Goal: Find specific page/section: Find specific page/section

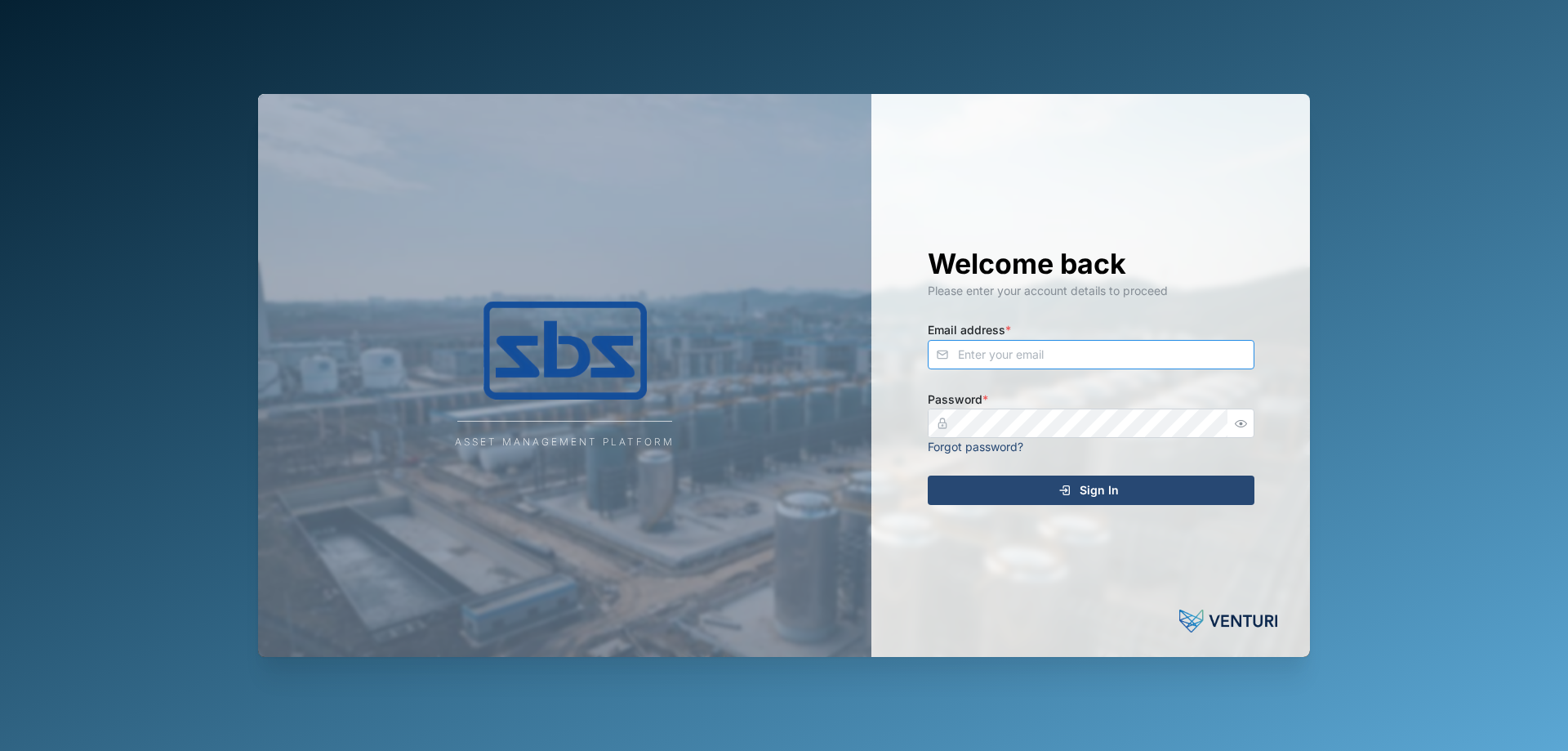
type input "[PERSON_NAME][EMAIL_ADDRESS][DOMAIN_NAME]"
click at [1120, 483] on div "Sign In" at bounding box center [1088, 490] width 300 height 28
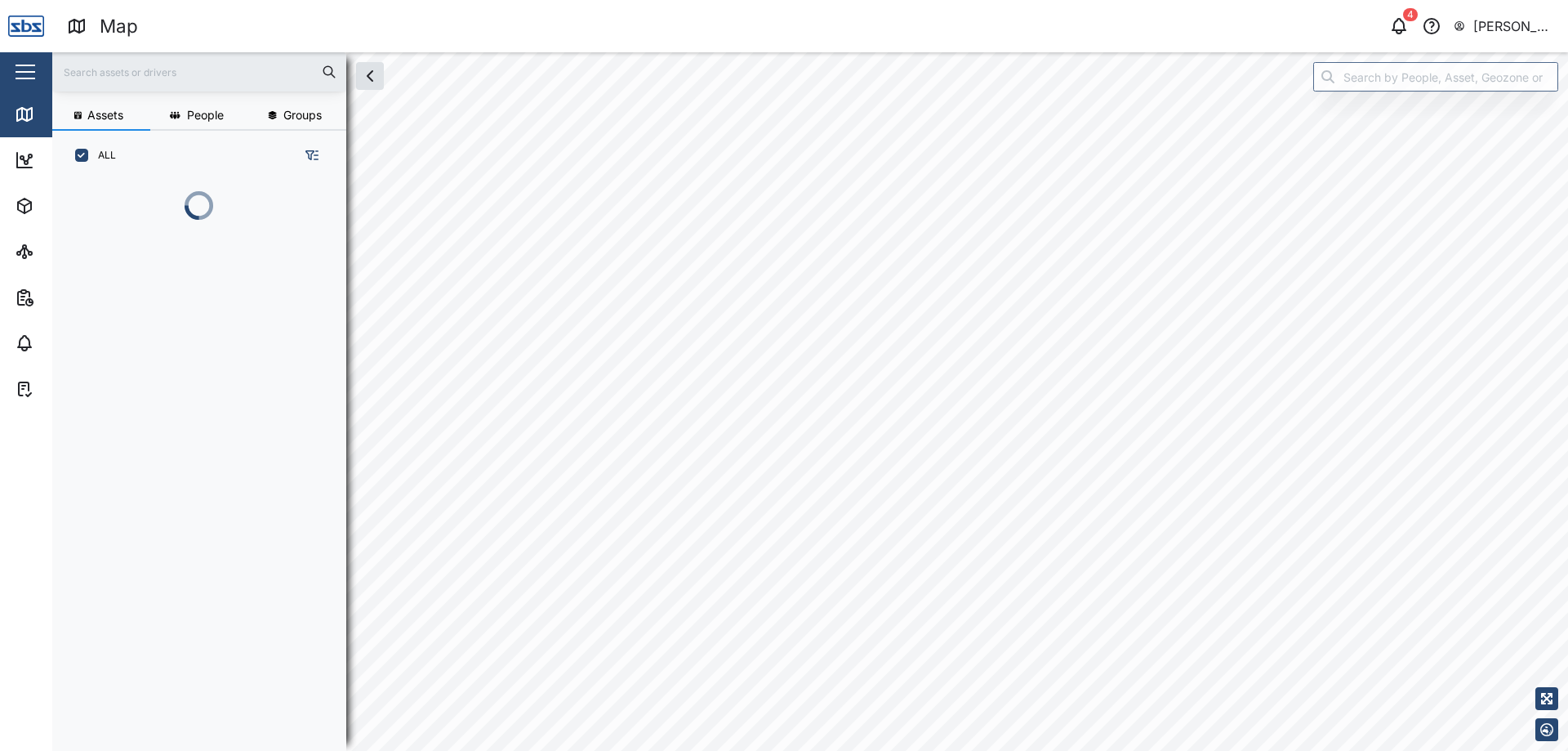
scroll to position [551, 255]
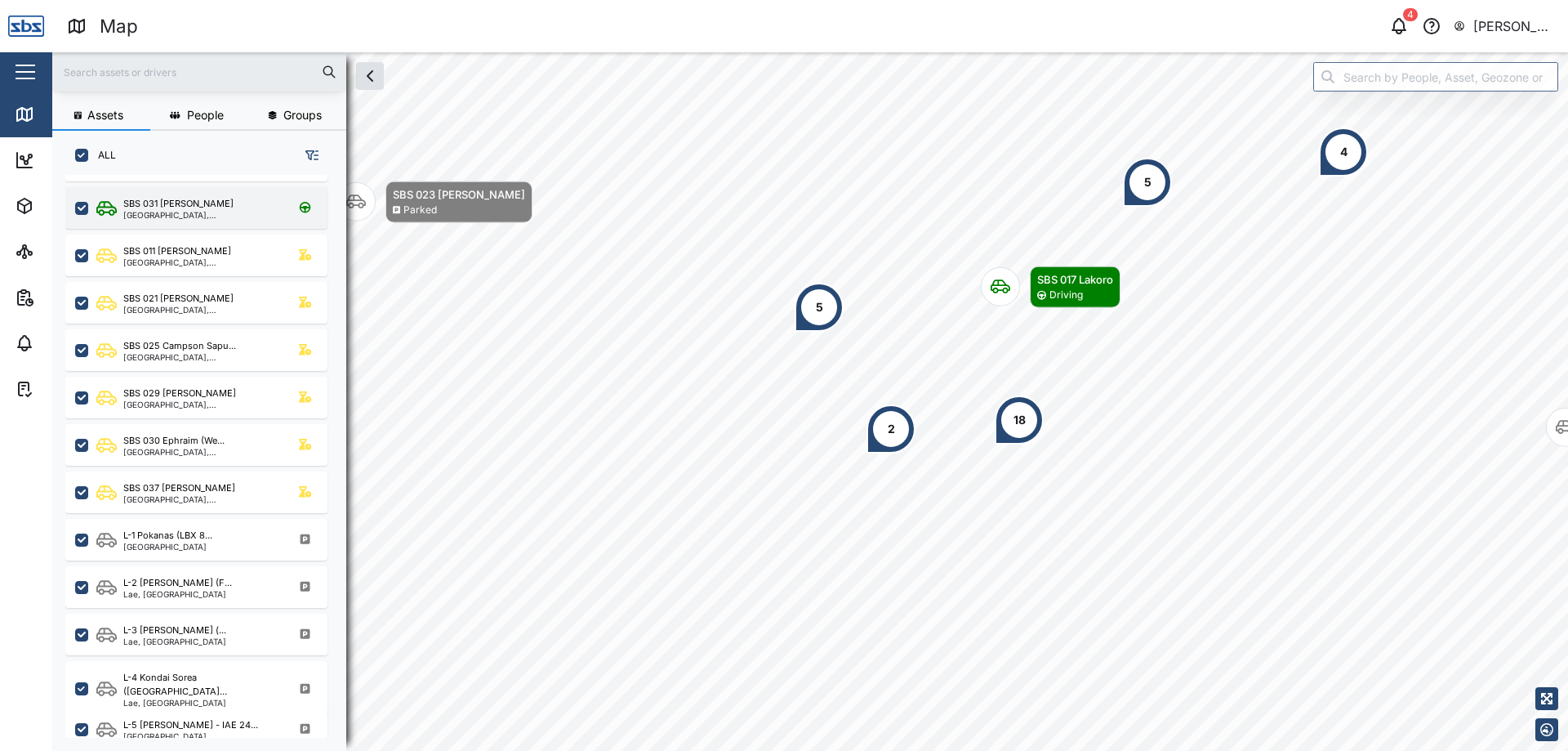
scroll to position [279, 0]
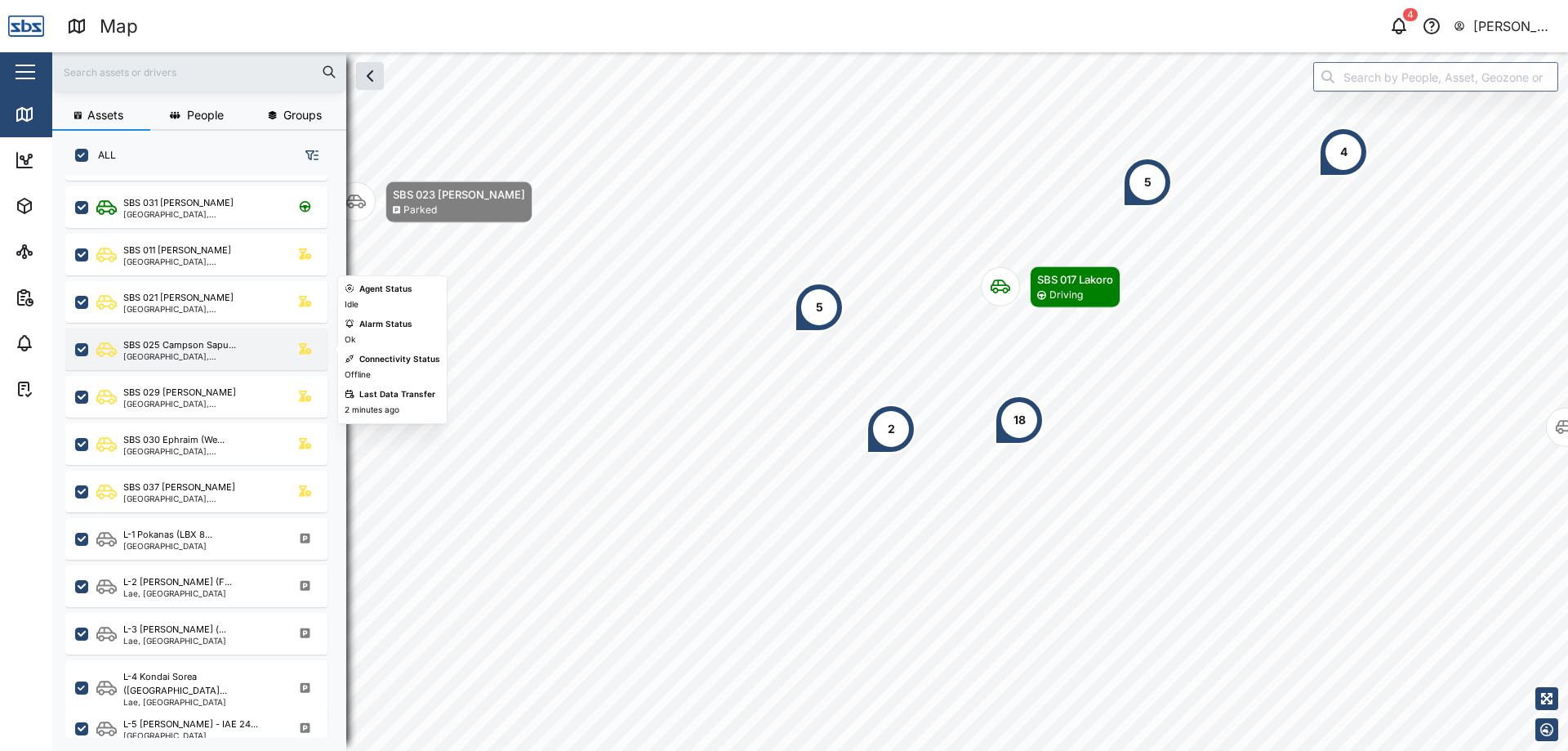
click at [203, 357] on div "[GEOGRAPHIC_DATA], [GEOGRAPHIC_DATA]" at bounding box center [201, 356] width 156 height 8
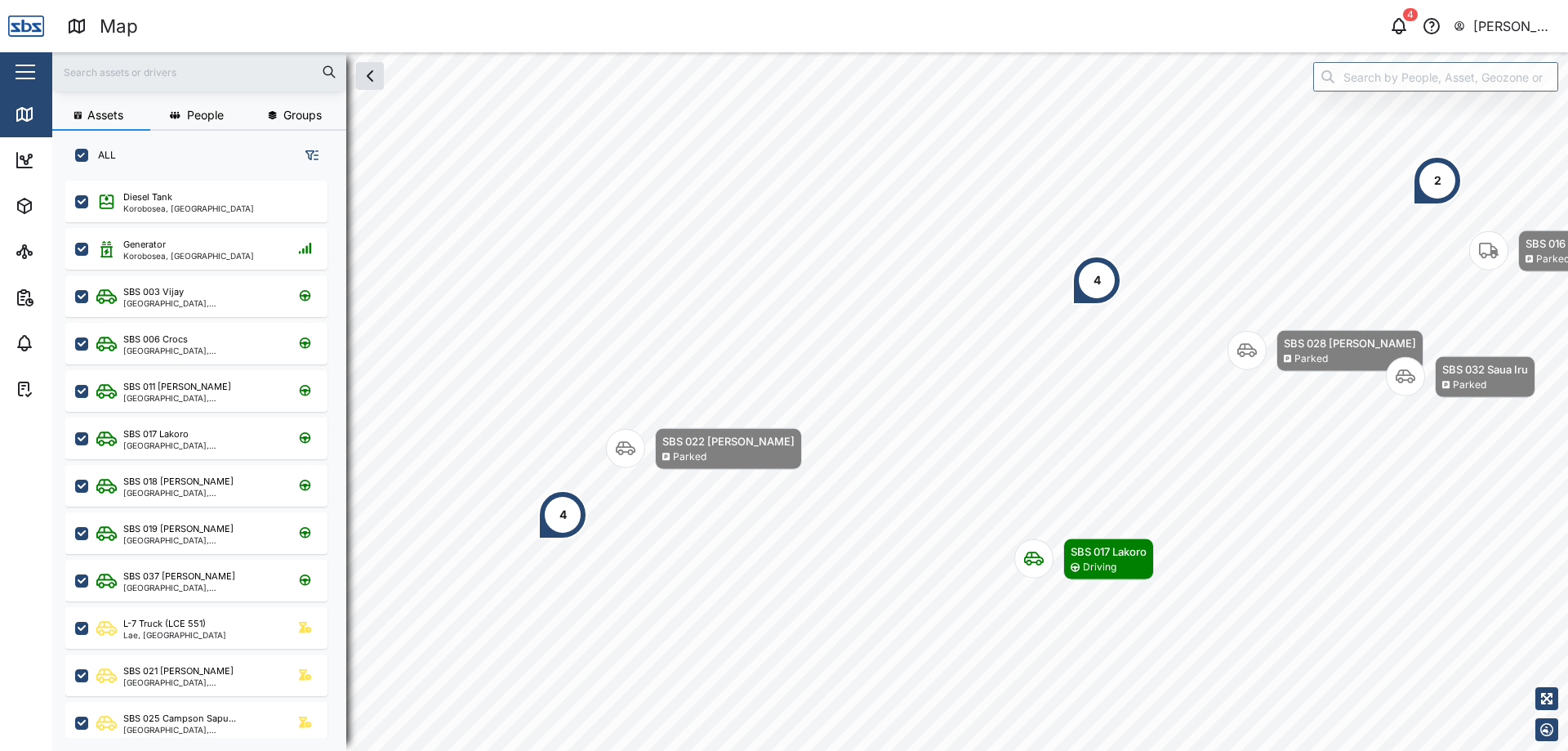
drag, startPoint x: 665, startPoint y: 406, endPoint x: 1099, endPoint y: 302, distance: 446.3
click at [1101, 300] on div "4" at bounding box center [1096, 280] width 49 height 49
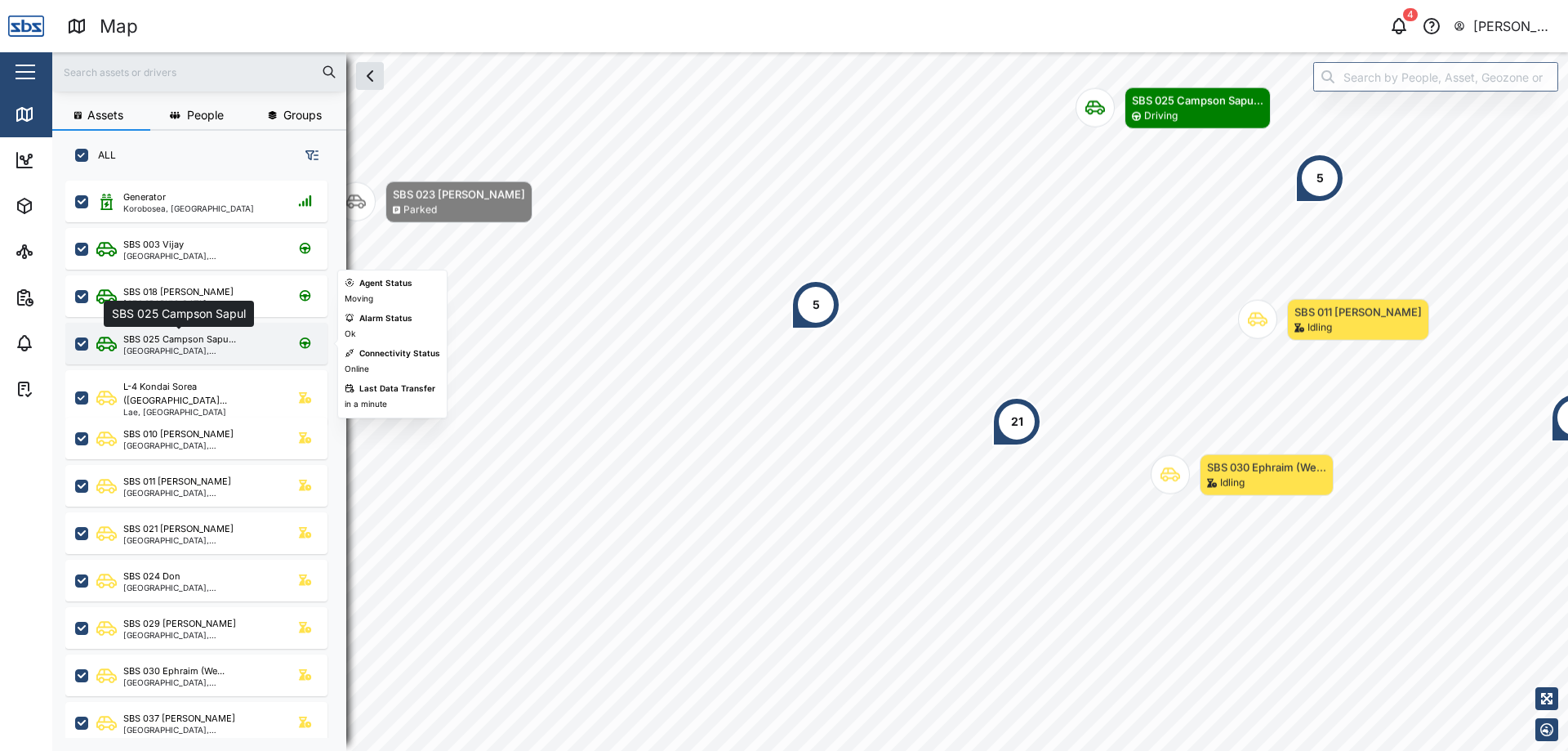
click at [227, 339] on div "SBS 025 Campson Sapu..." at bounding box center [179, 339] width 113 height 14
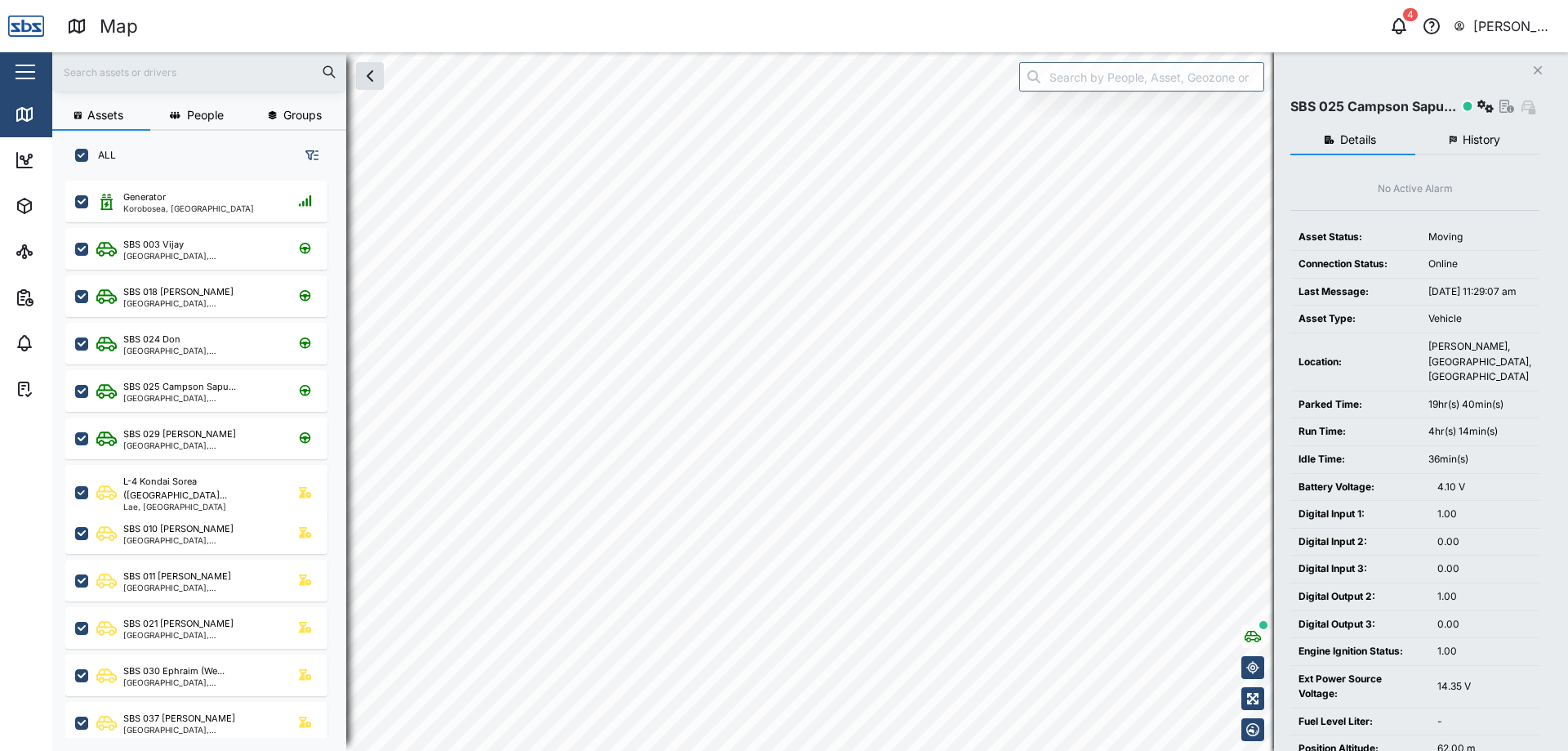
click at [1536, 72] on icon "button" at bounding box center [1537, 70] width 8 height 8
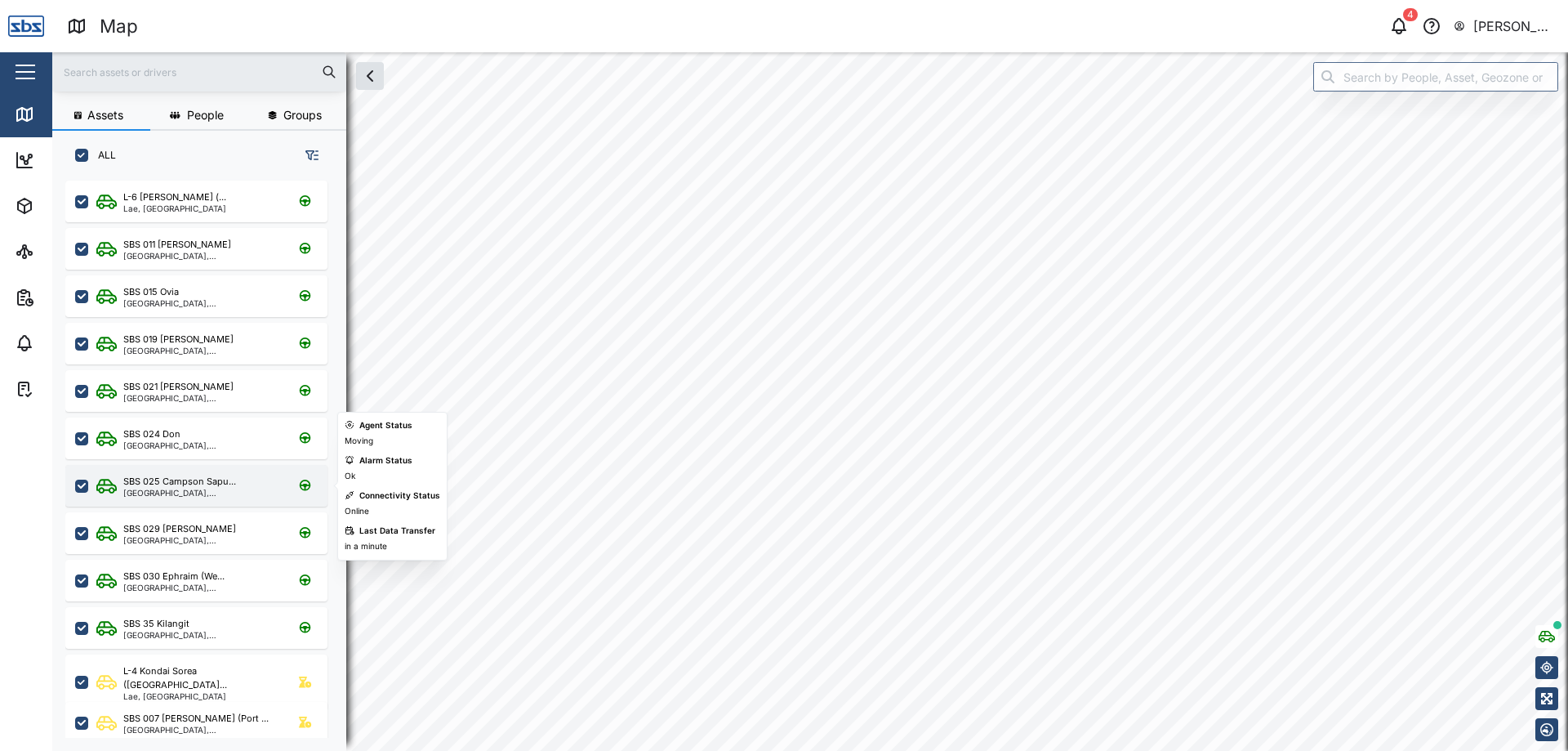
click at [201, 489] on div "[GEOGRAPHIC_DATA], [GEOGRAPHIC_DATA]" at bounding box center [201, 492] width 156 height 8
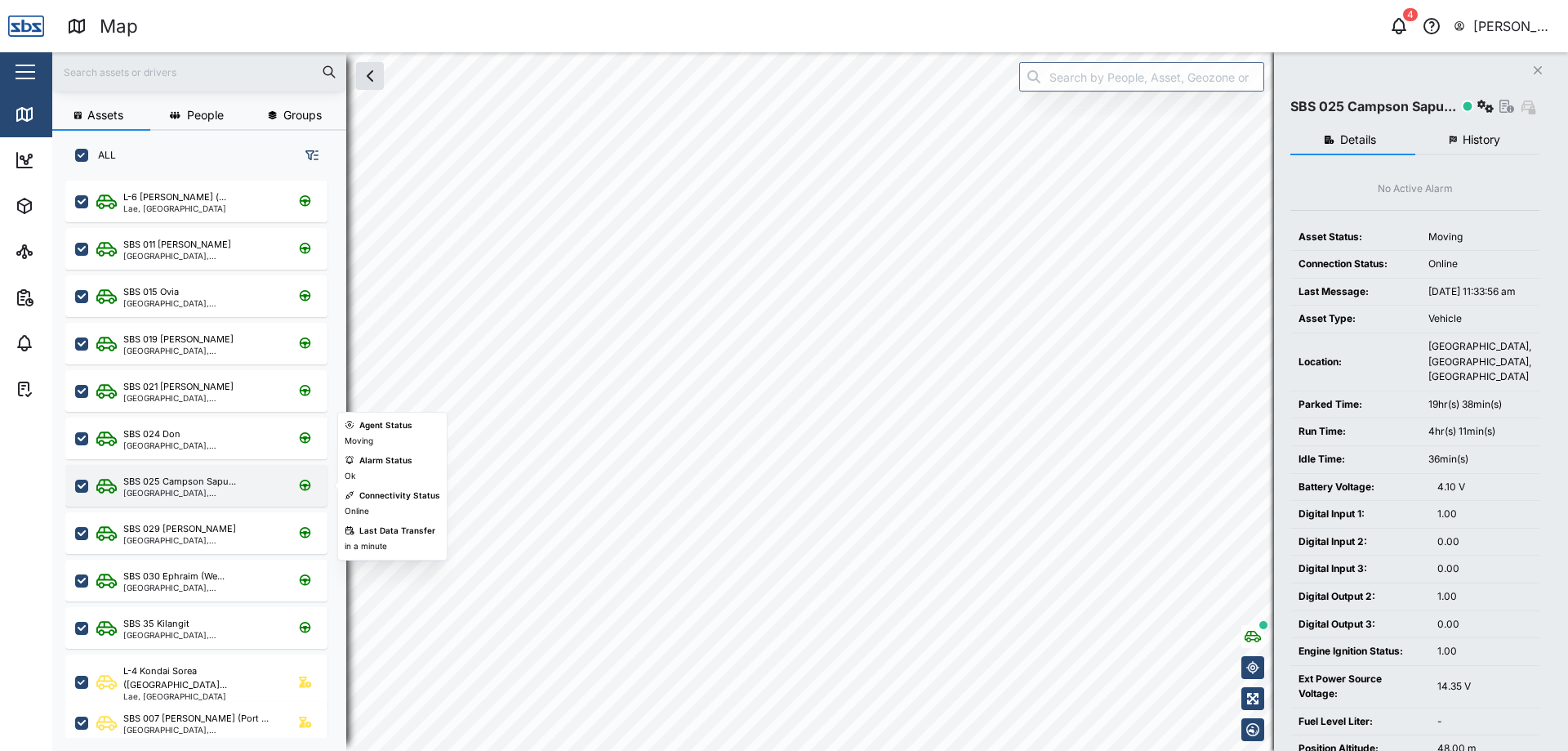
click at [201, 489] on div "[GEOGRAPHIC_DATA], [GEOGRAPHIC_DATA]" at bounding box center [201, 492] width 156 height 8
click at [1536, 67] on icon "Close" at bounding box center [1537, 70] width 9 height 13
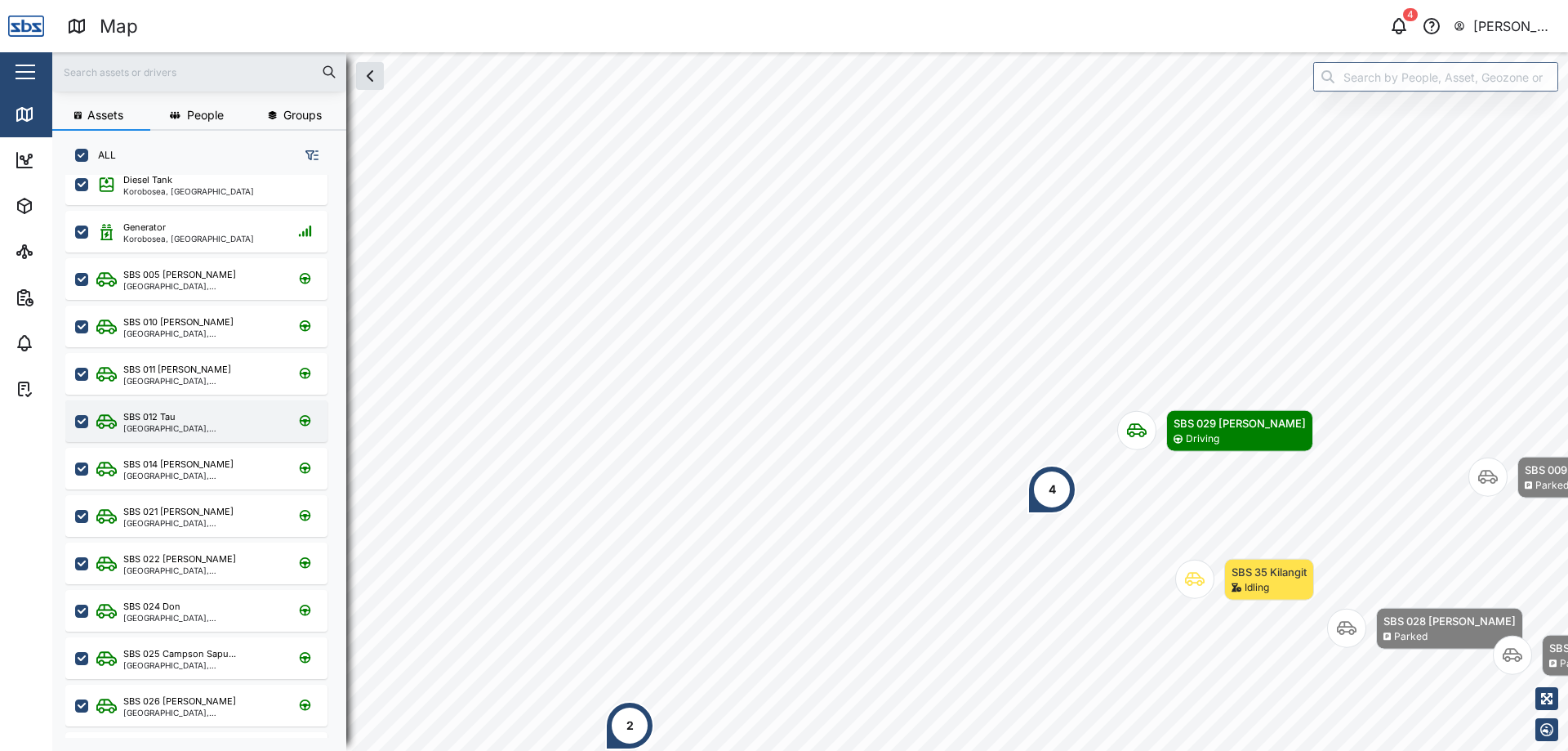
scroll to position [22, 0]
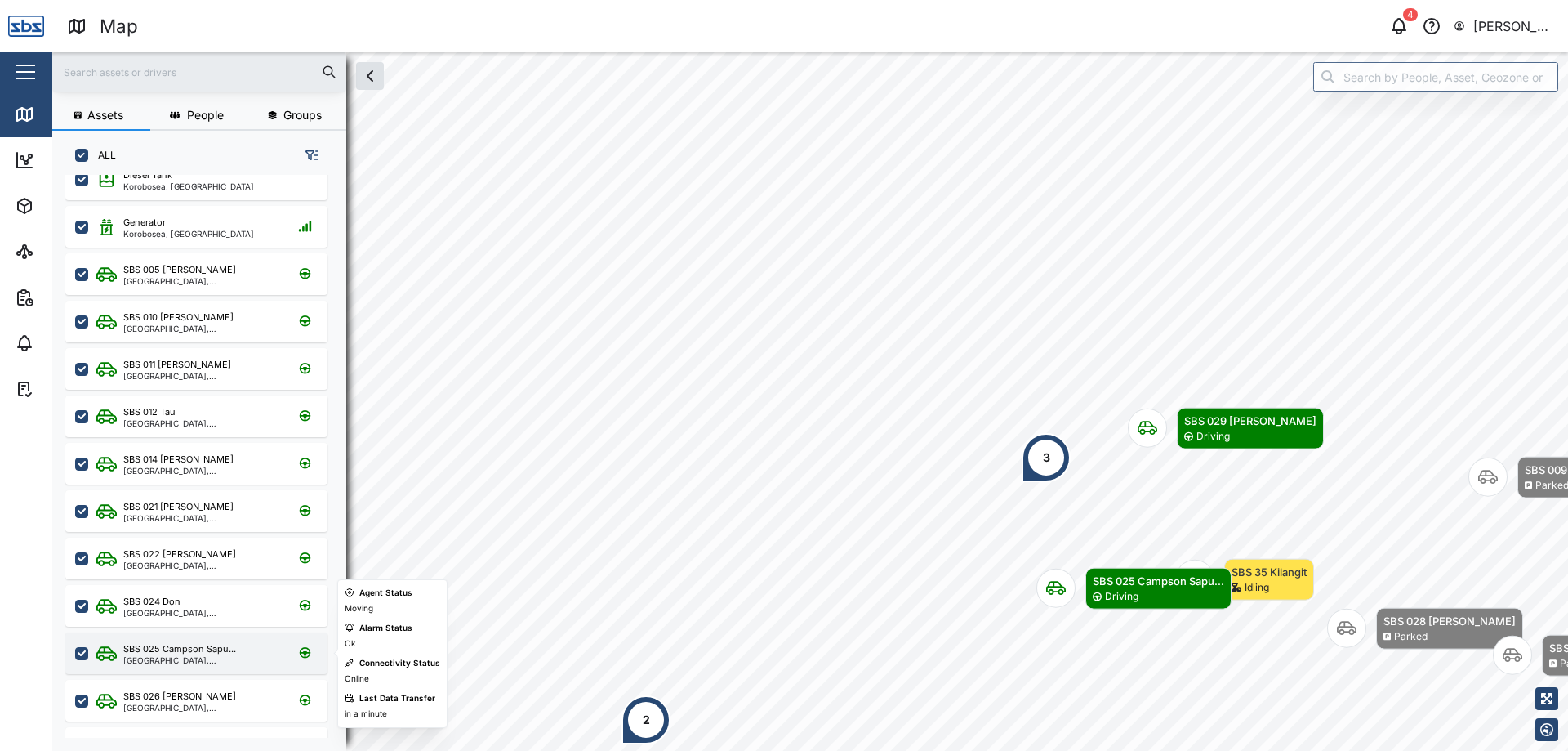
click at [176, 641] on div "SBS 025 Campson Sapu... Port Moresby, Southern Region" at bounding box center [197, 653] width 262 height 41
